Goal: Download file/media

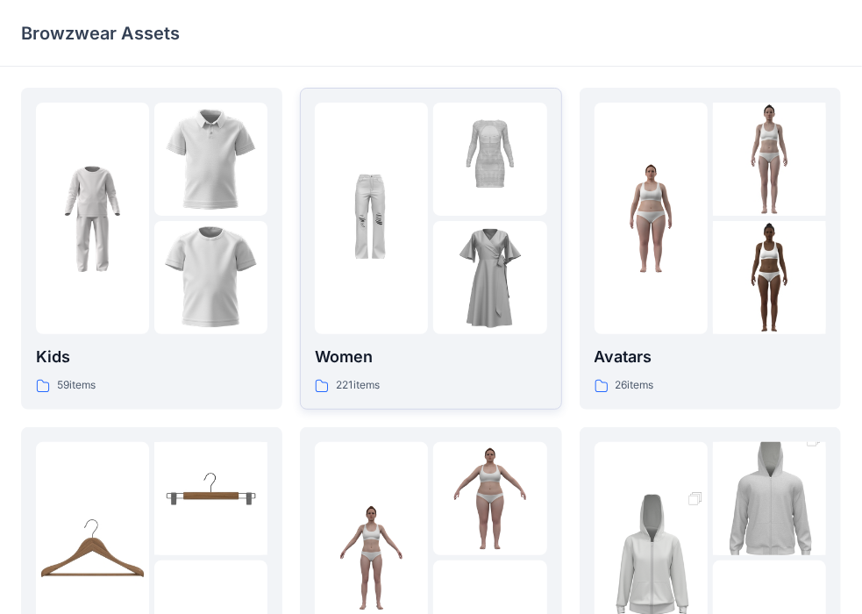
click at [379, 315] on div at bounding box center [371, 218] width 113 height 231
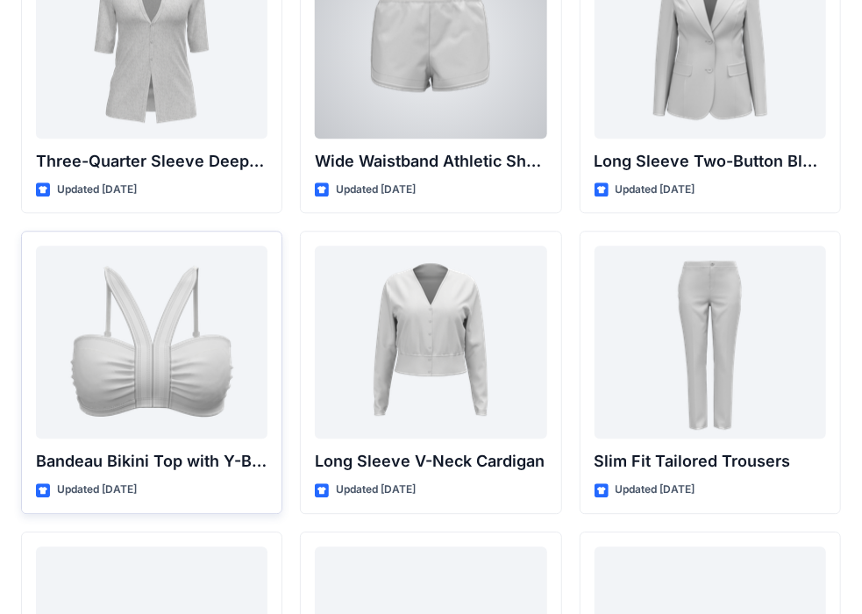
scroll to position [1653, 0]
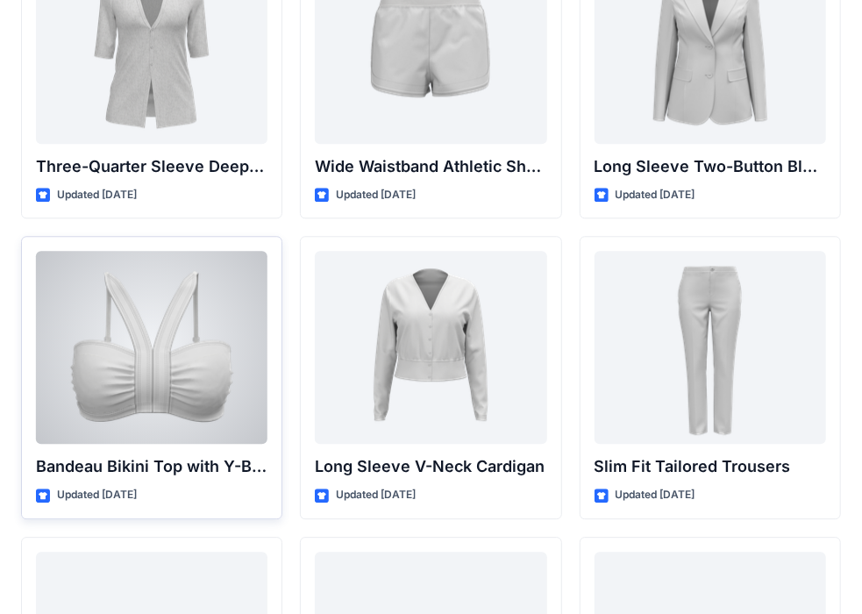
click at [176, 310] on div at bounding box center [151, 347] width 231 height 193
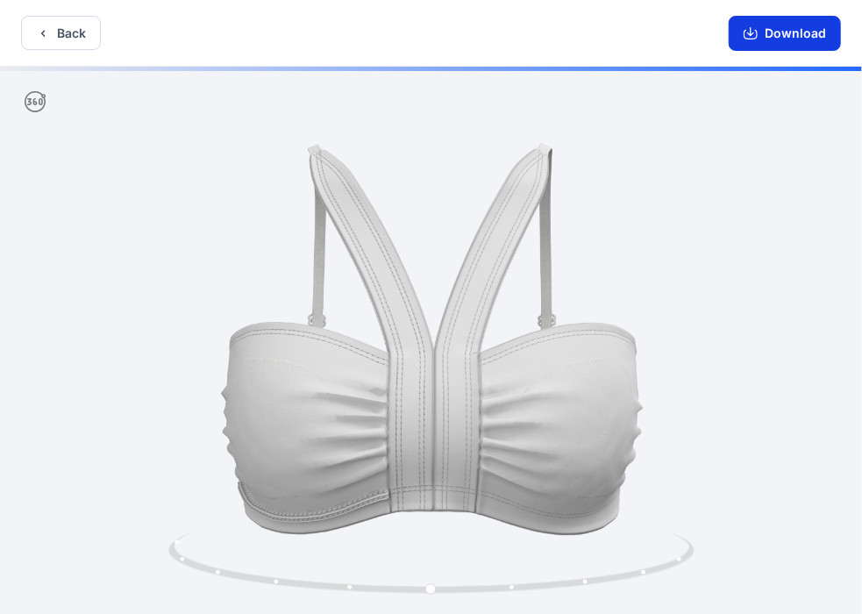
click at [774, 36] on button "Download" at bounding box center [784, 33] width 112 height 35
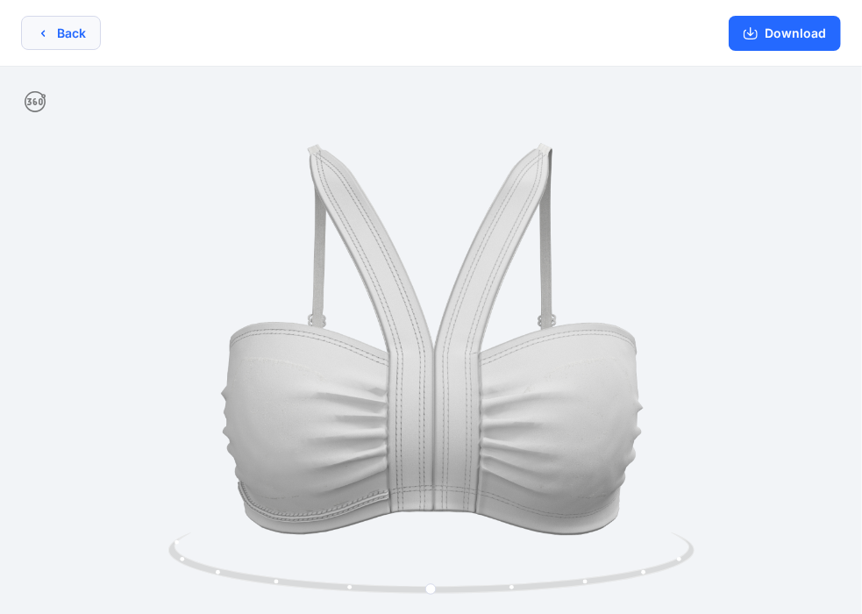
click at [75, 42] on button "Back" at bounding box center [61, 33] width 80 height 34
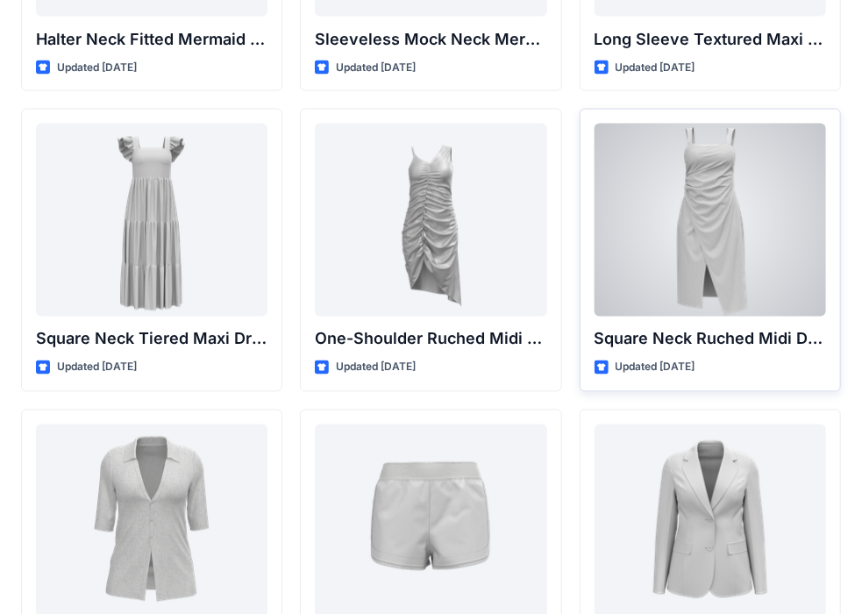
scroll to position [1013, 0]
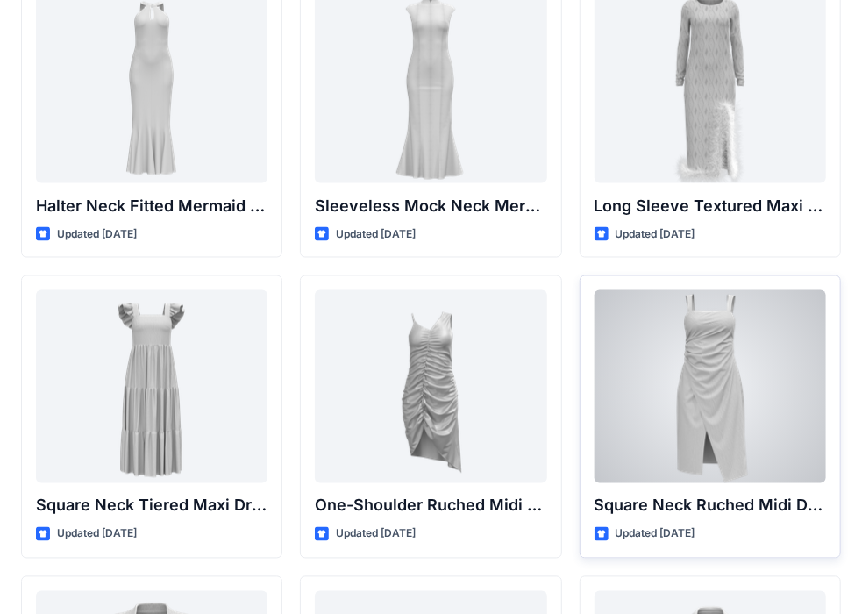
click at [719, 423] on div at bounding box center [709, 386] width 231 height 193
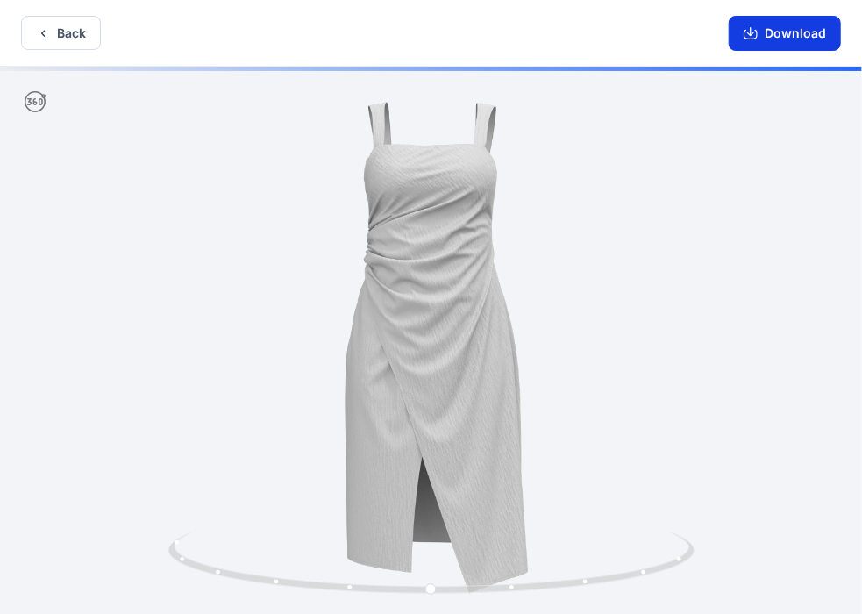
click at [778, 34] on button "Download" at bounding box center [784, 33] width 112 height 35
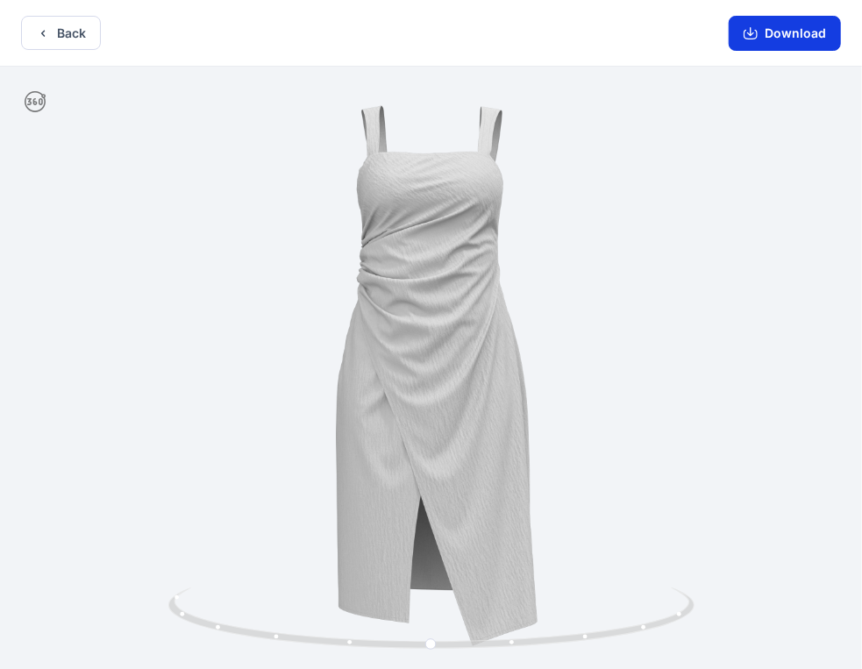
click at [745, 31] on icon "button" at bounding box center [750, 33] width 14 height 14
